Goal: Task Accomplishment & Management: Complete application form

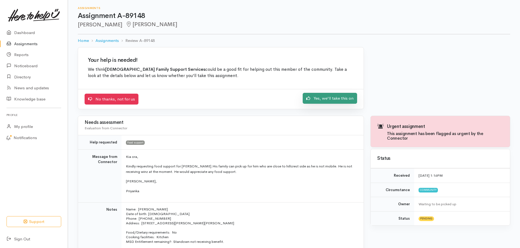
click at [320, 99] on link "Yes, we'll take this on" at bounding box center [329, 98] width 54 height 11
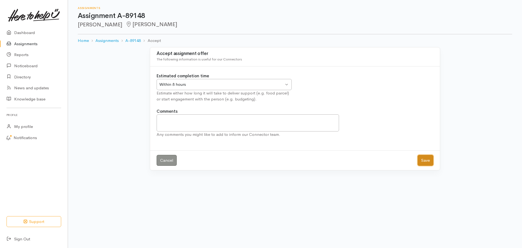
click at [429, 161] on button "Save" at bounding box center [425, 160] width 16 height 11
